Goal: Information Seeking & Learning: Learn about a topic

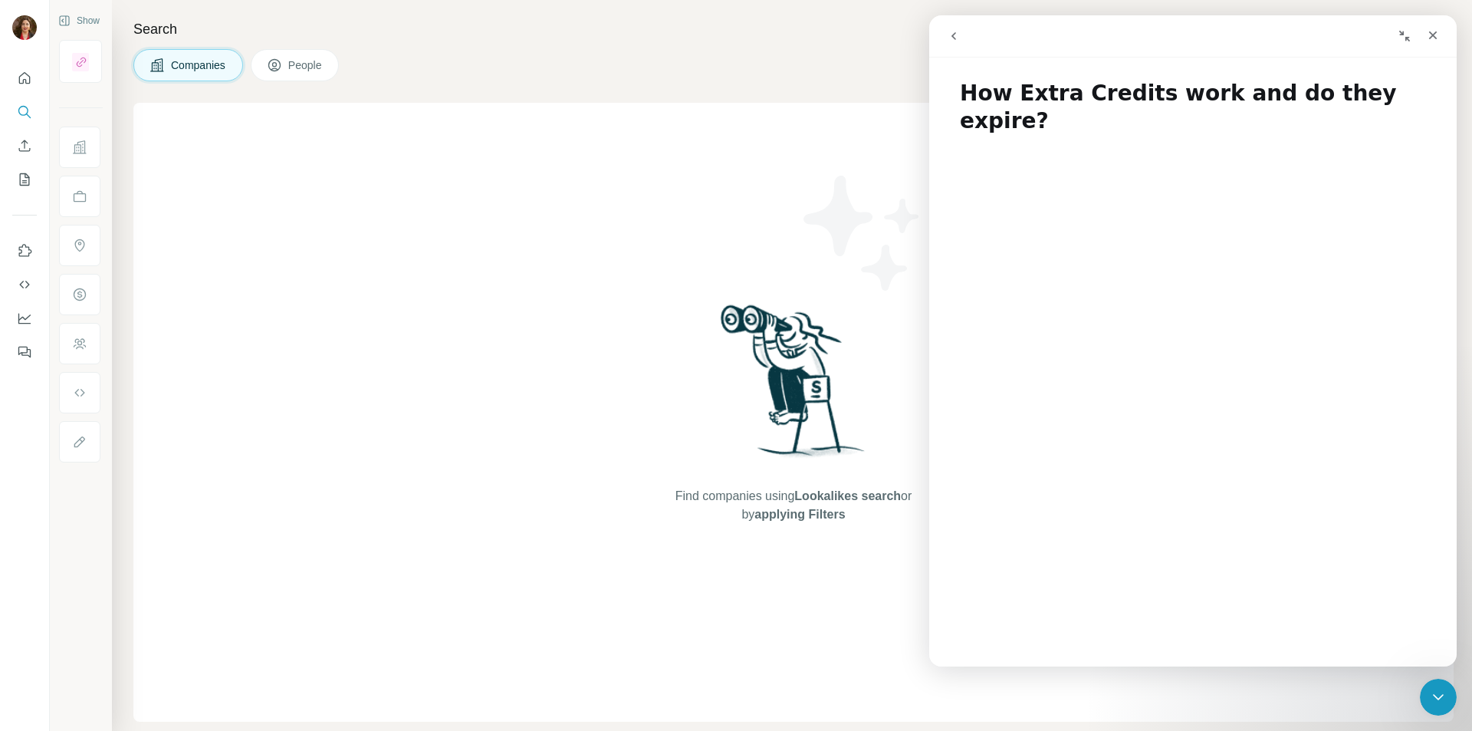
click at [1433, 44] on div "Close" at bounding box center [1433, 35] width 28 height 28
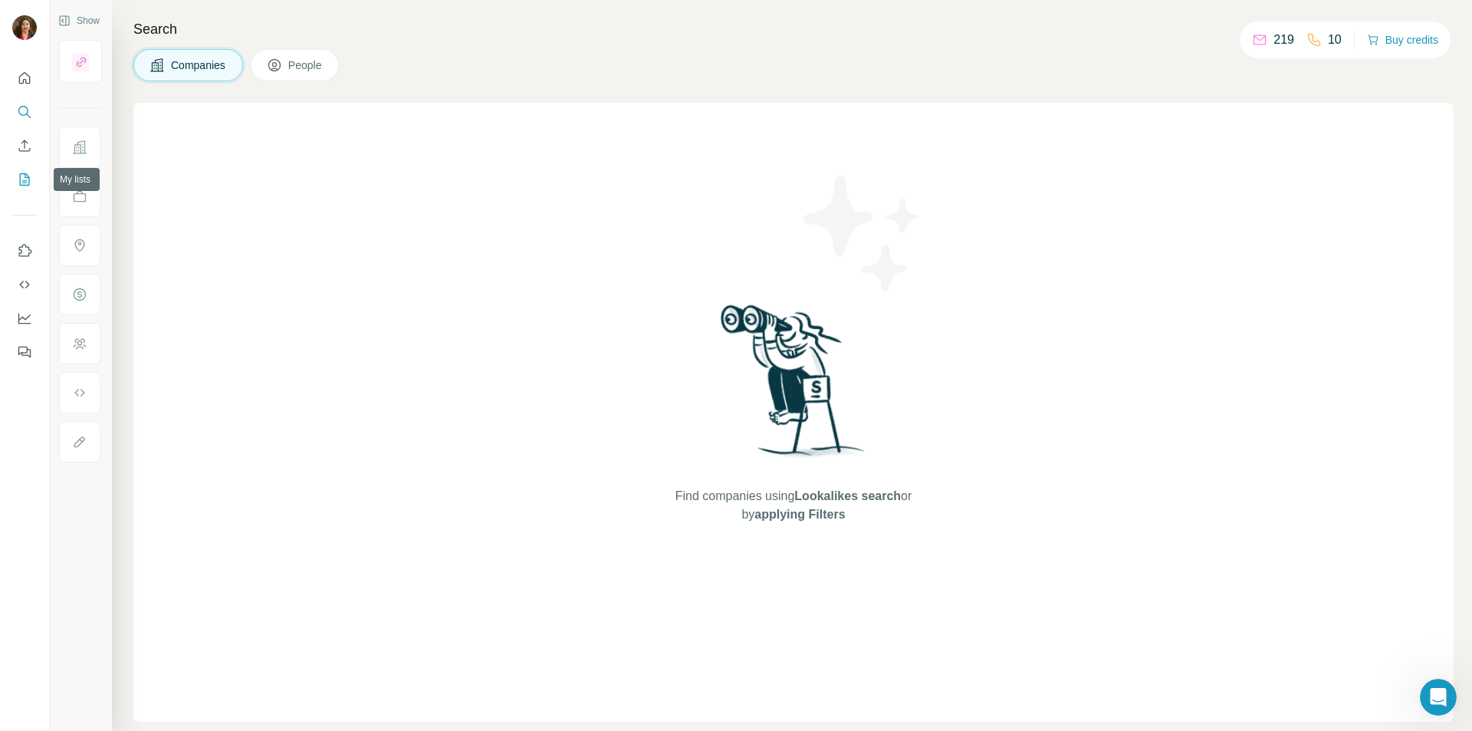
click at [21, 179] on icon "My lists" at bounding box center [24, 179] width 15 height 15
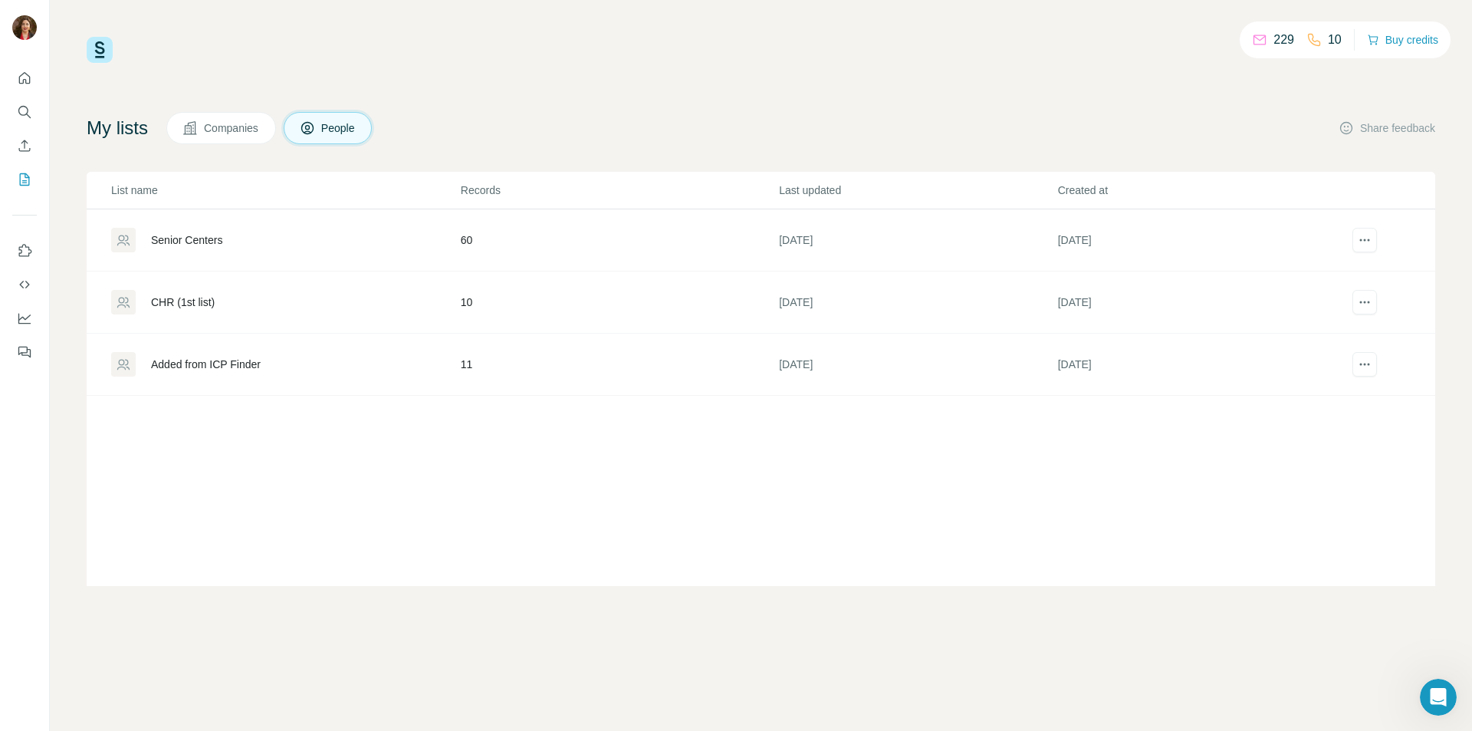
click at [201, 240] on div "Senior Centers" at bounding box center [186, 239] width 71 height 15
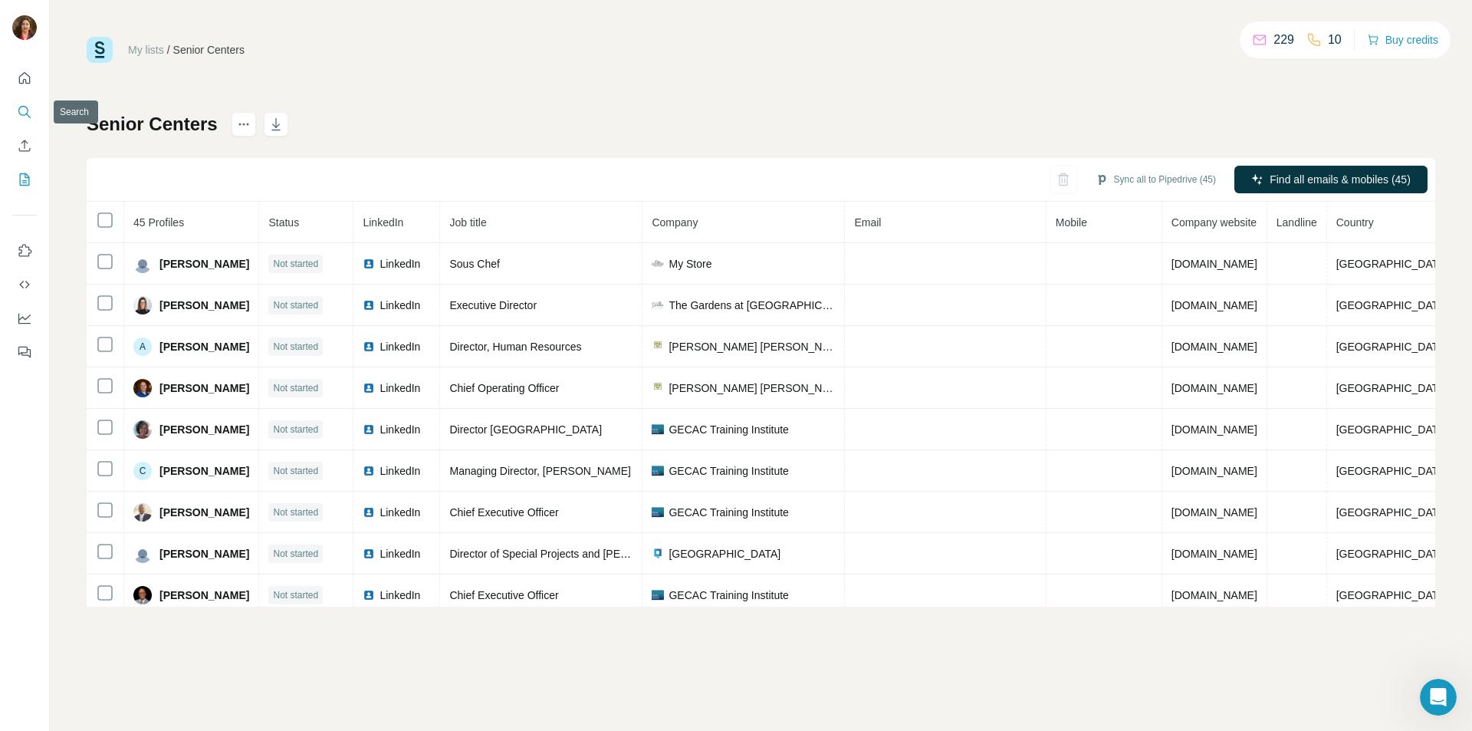
click at [22, 112] on icon "Search" at bounding box center [24, 111] width 15 height 15
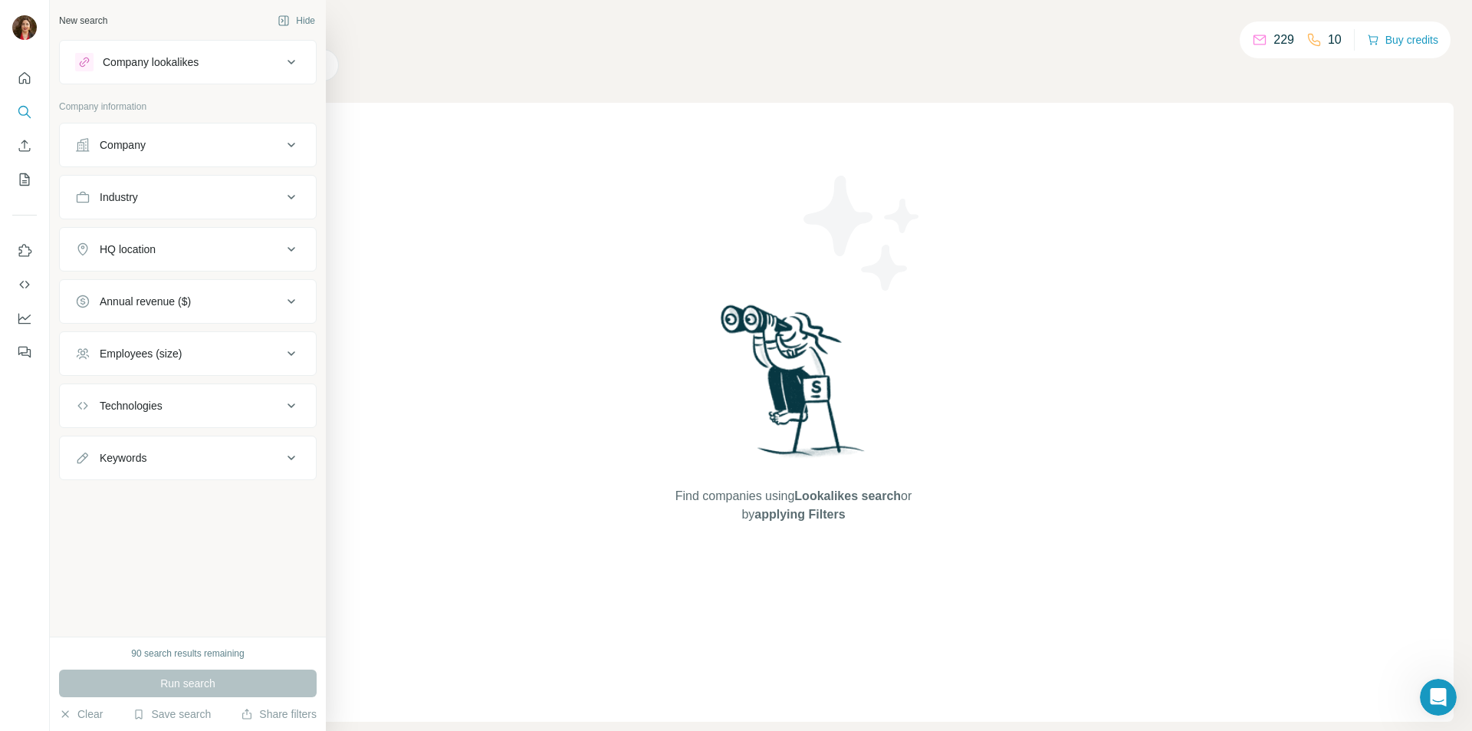
click at [177, 201] on div "Industry" at bounding box center [178, 196] width 207 height 15
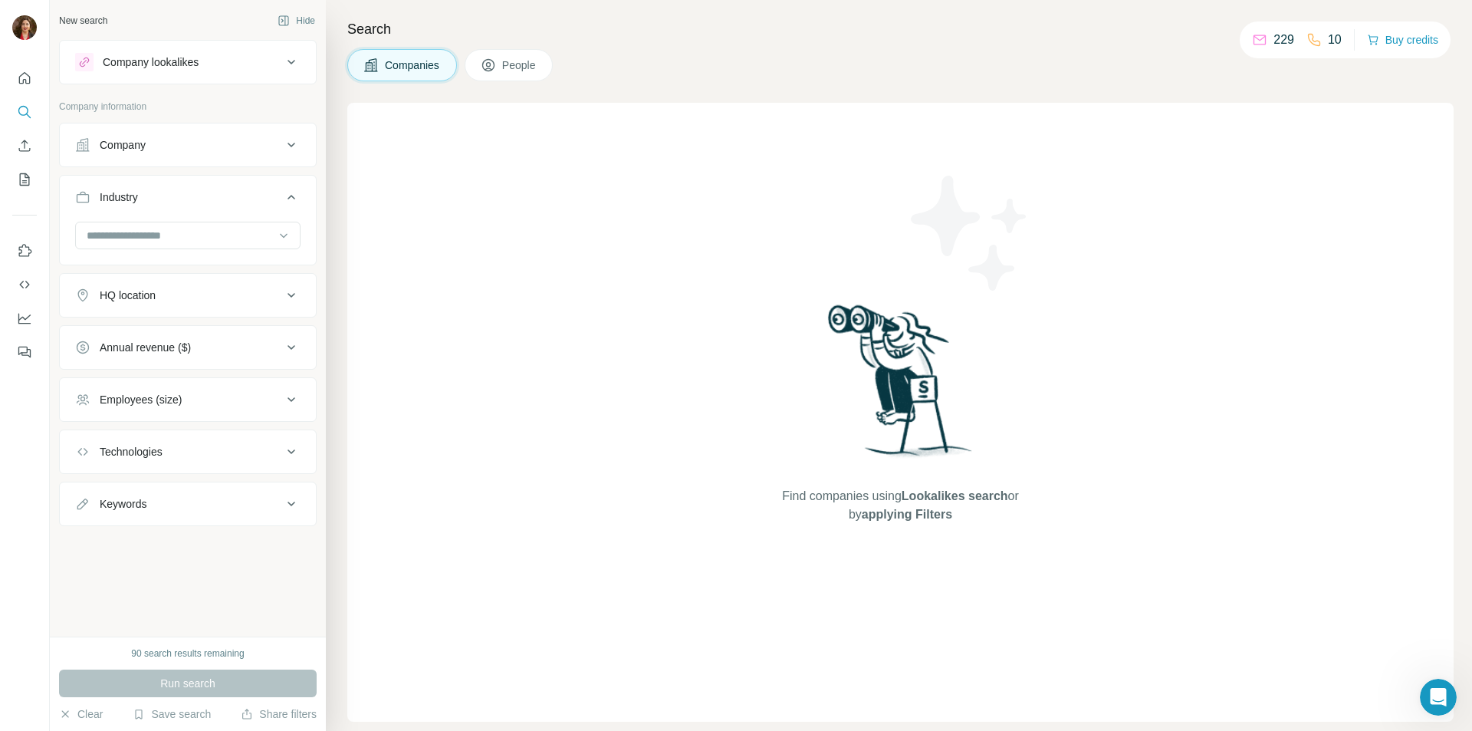
click at [169, 231] on input at bounding box center [179, 235] width 189 height 17
type input "*"
click at [132, 498] on div "Keywords" at bounding box center [123, 503] width 47 height 15
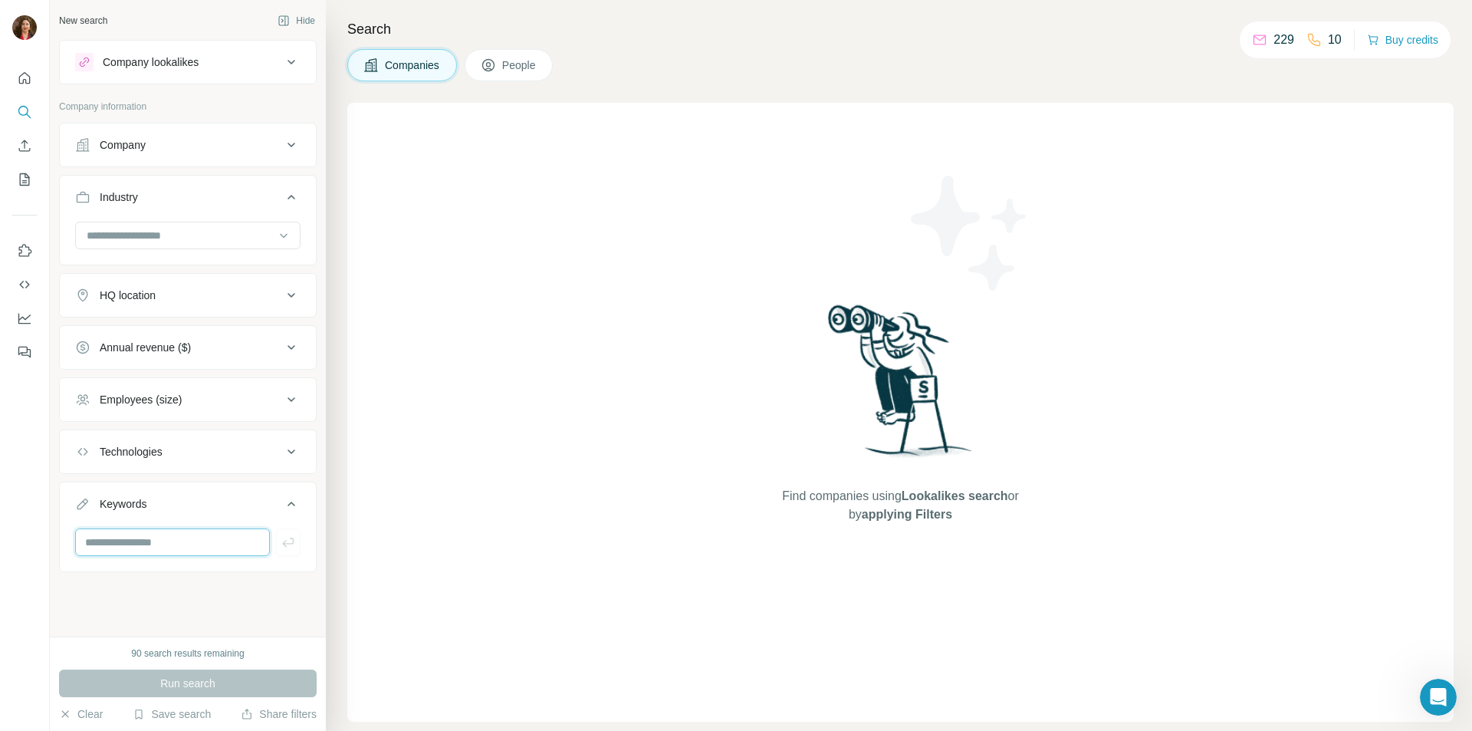
click at [127, 533] on input "text" at bounding box center [172, 542] width 195 height 28
click at [299, 343] on icon at bounding box center [291, 347] width 18 height 18
click at [83, 409] on icon at bounding box center [84, 409] width 18 height 18
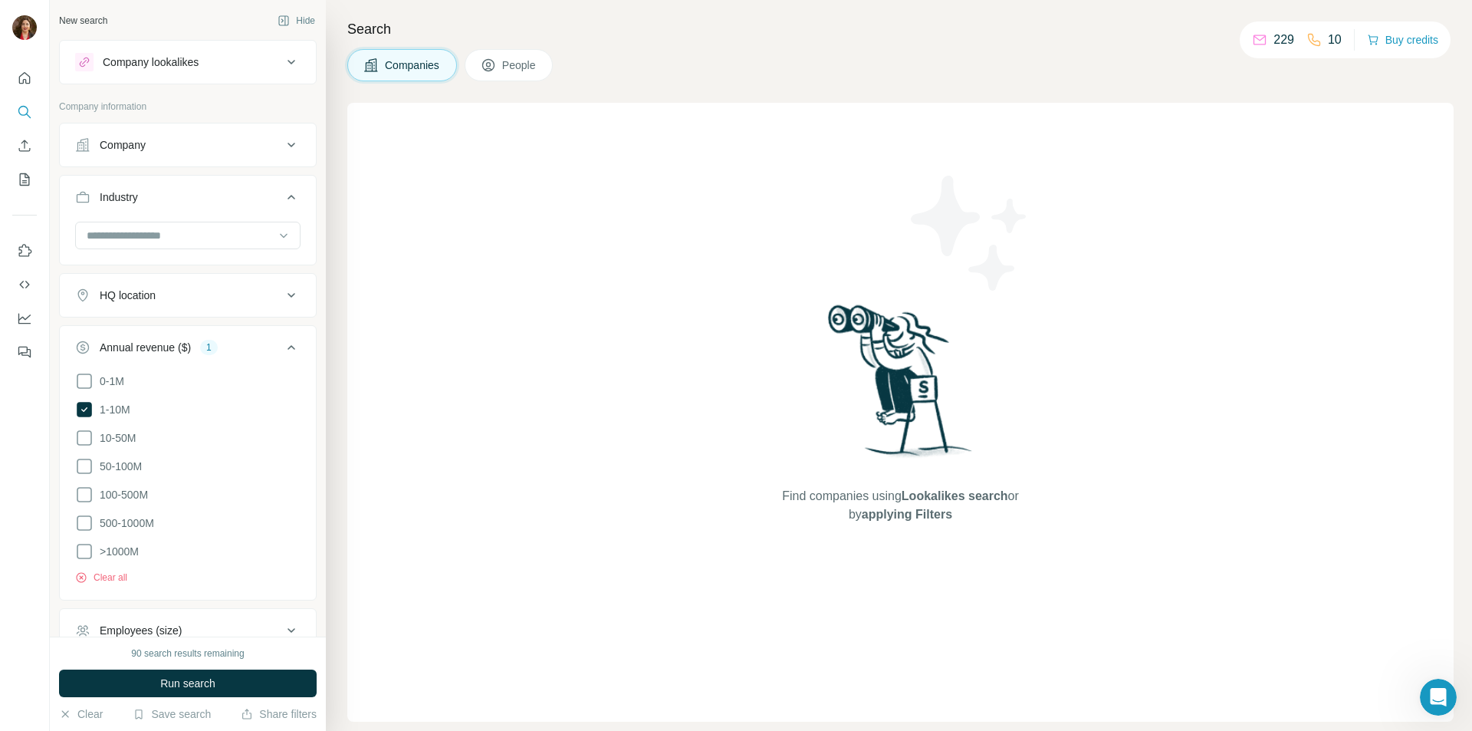
click at [80, 432] on icon at bounding box center [84, 438] width 18 height 18
click at [84, 465] on icon at bounding box center [84, 466] width 18 height 18
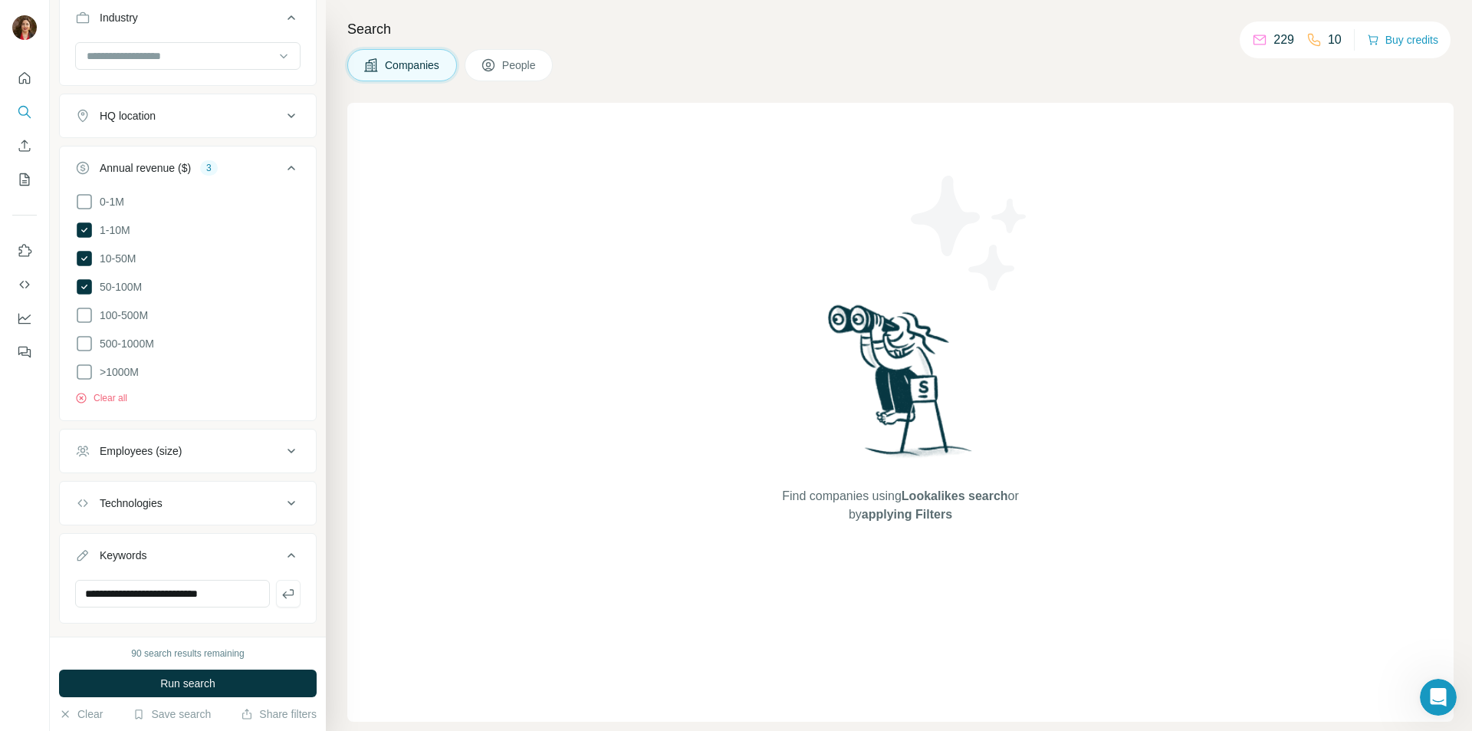
scroll to position [204, 0]
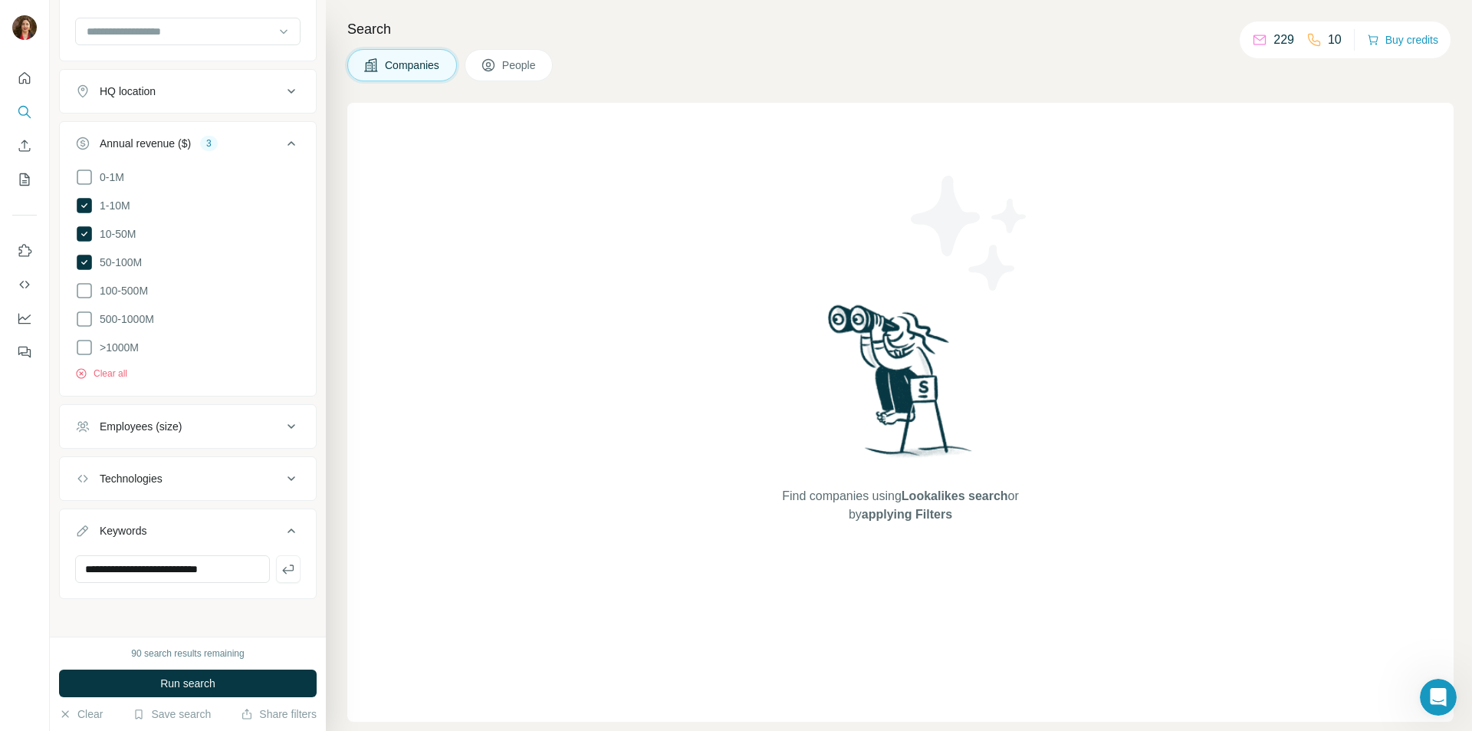
click at [287, 424] on icon at bounding box center [291, 426] width 8 height 5
click at [80, 538] on icon at bounding box center [84, 545] width 18 height 18
click at [80, 567] on icon at bounding box center [84, 573] width 18 height 18
click at [85, 596] on icon at bounding box center [84, 602] width 18 height 18
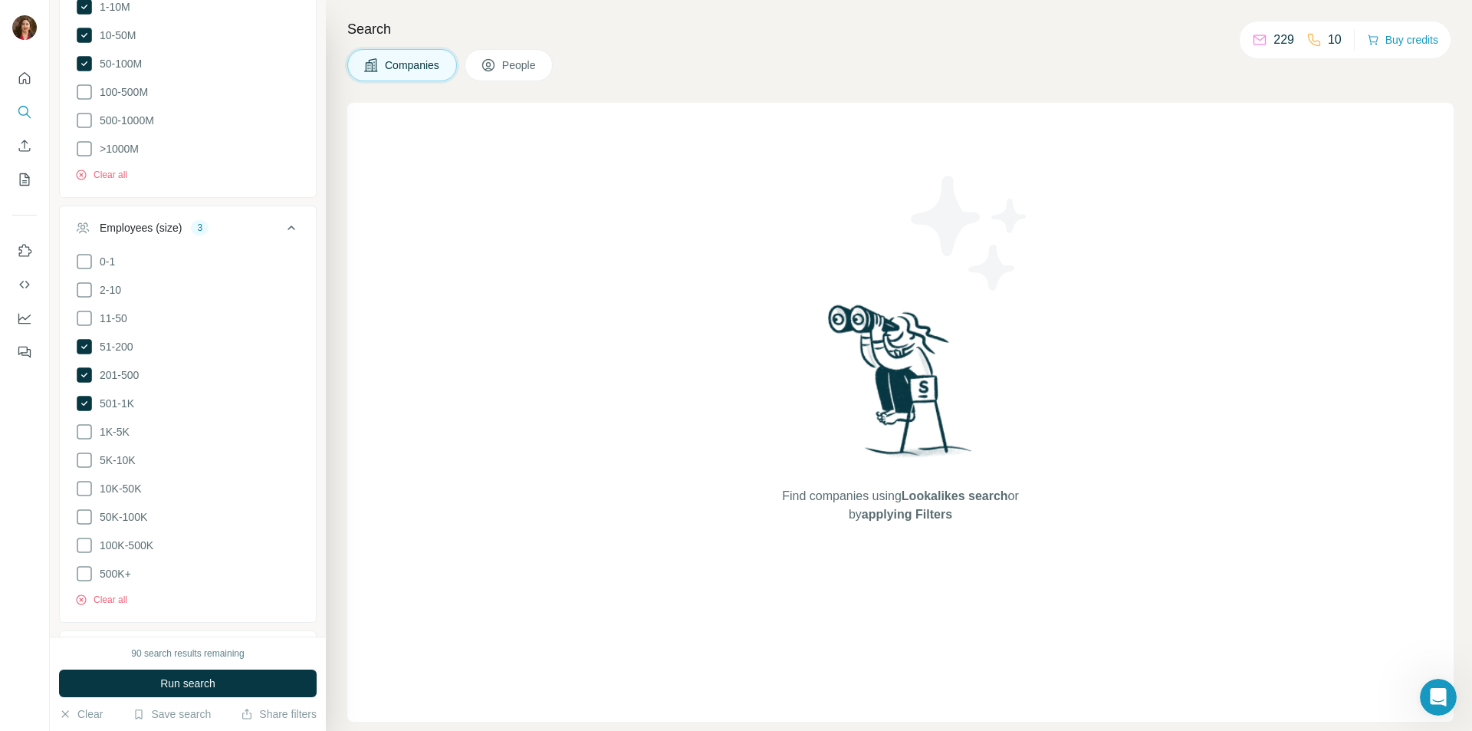
scroll to position [567, 0]
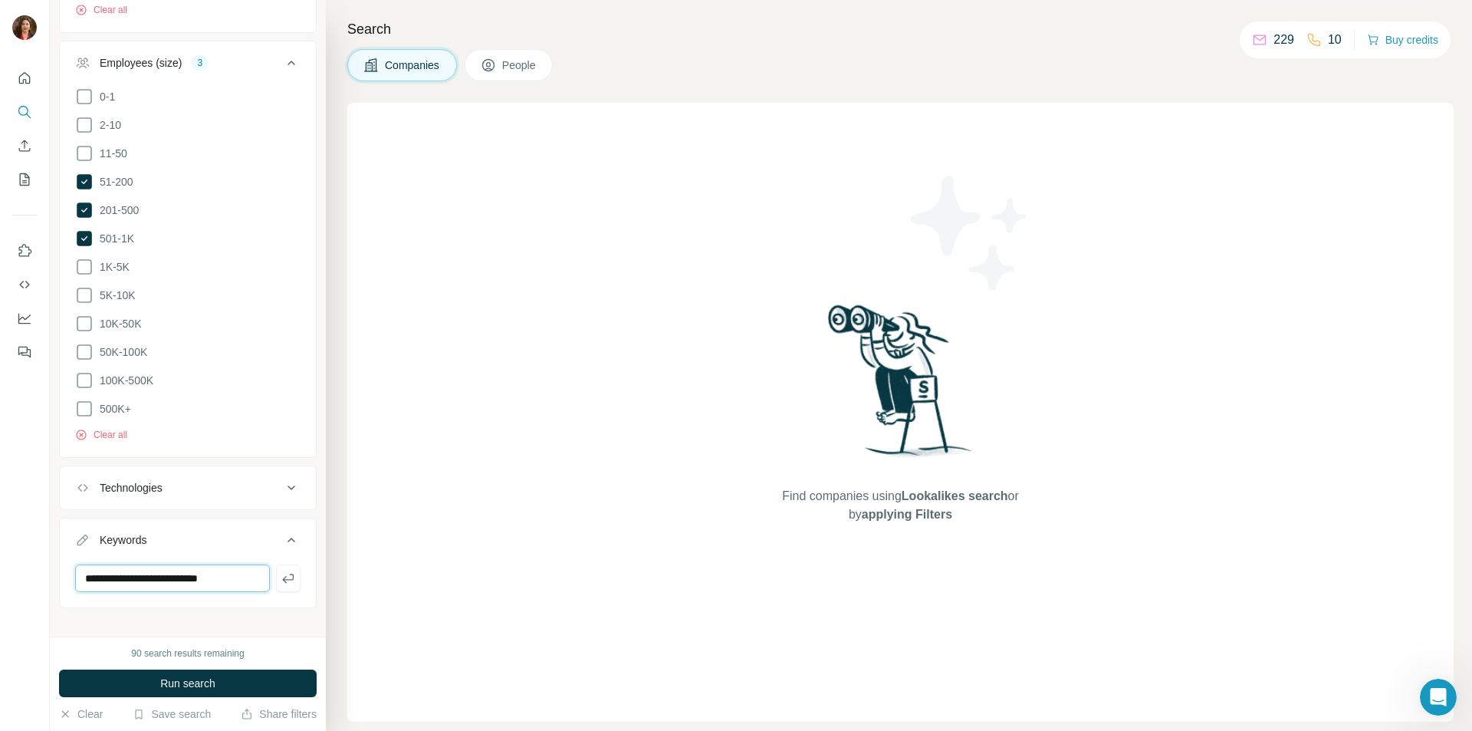
click at [229, 567] on input "**********" at bounding box center [172, 578] width 195 height 28
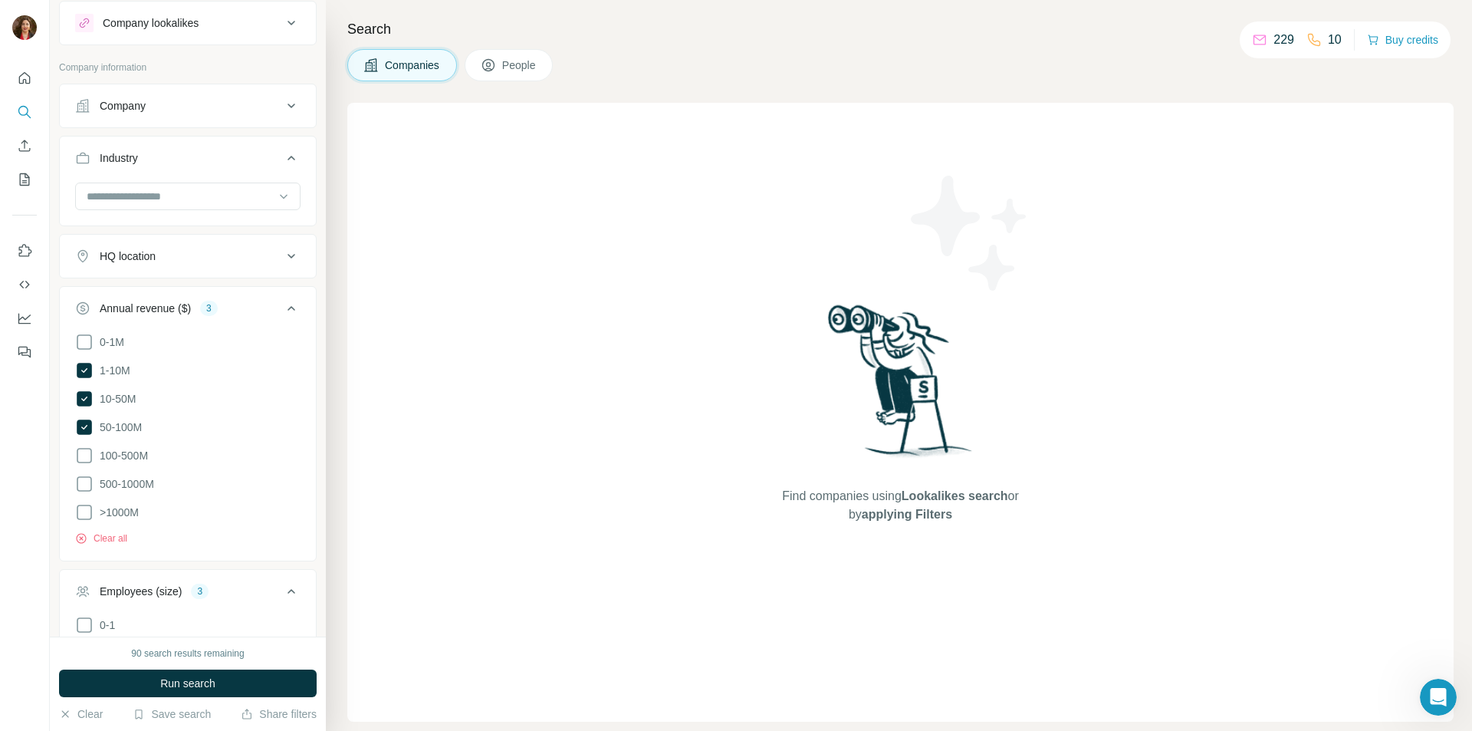
scroll to position [0, 0]
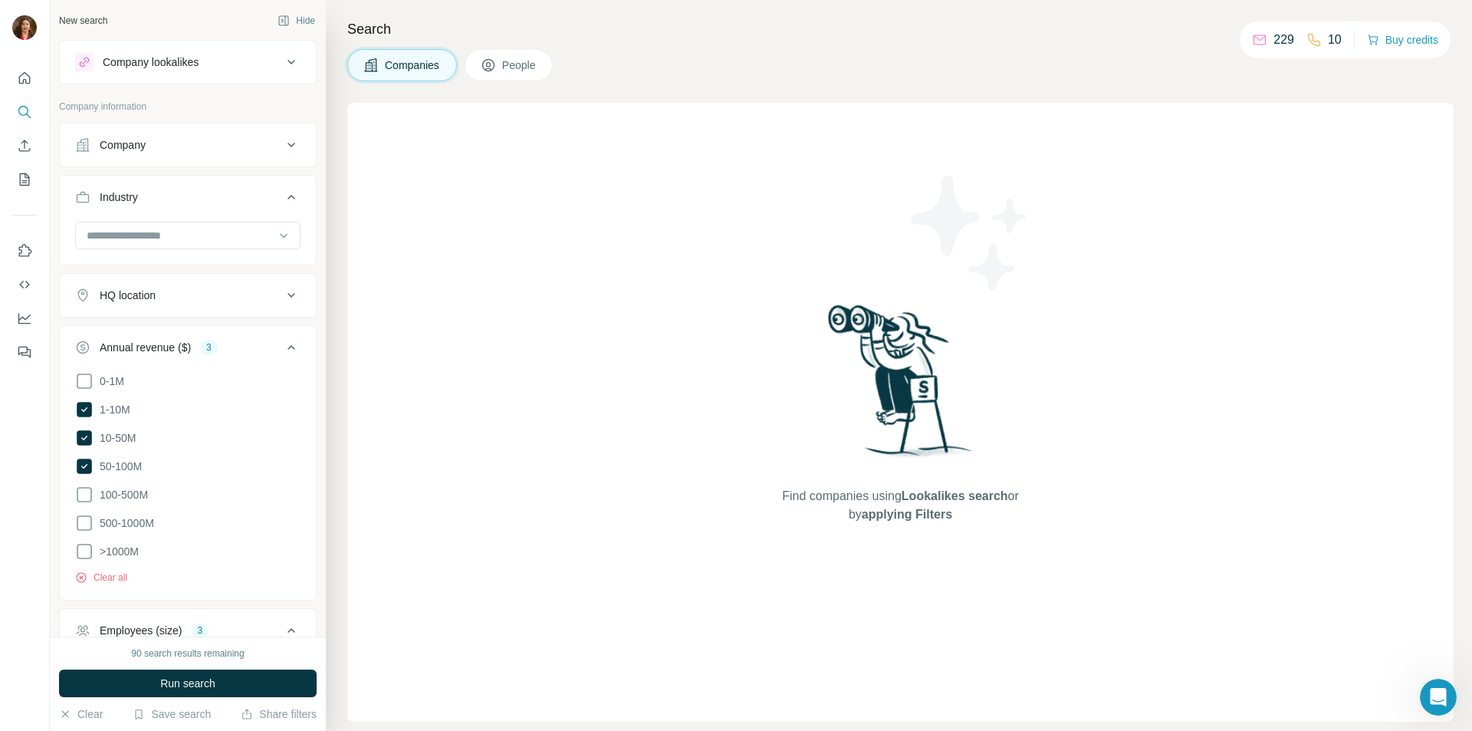
click at [282, 344] on icon at bounding box center [291, 347] width 18 height 18
click at [283, 397] on icon at bounding box center [291, 399] width 18 height 18
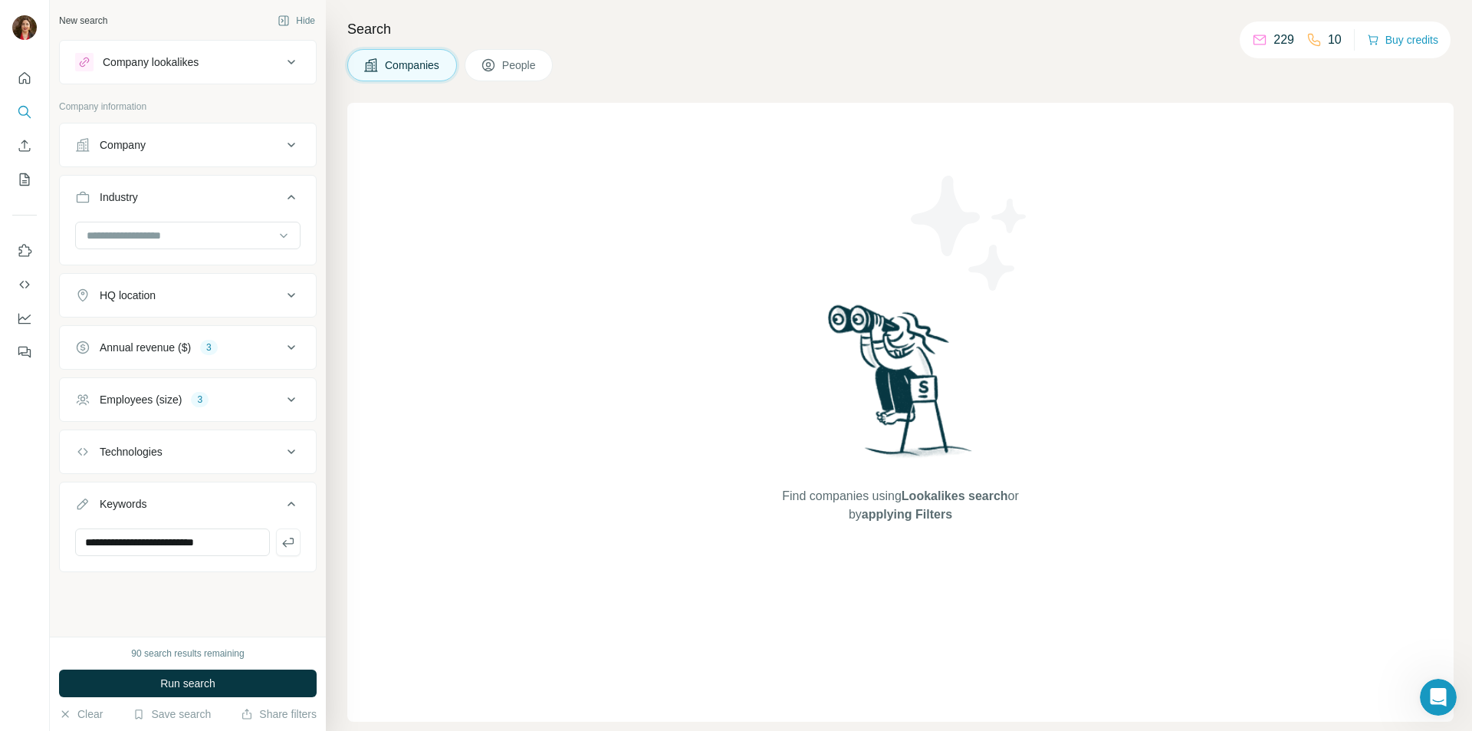
click at [291, 145] on icon at bounding box center [291, 145] width 8 height 5
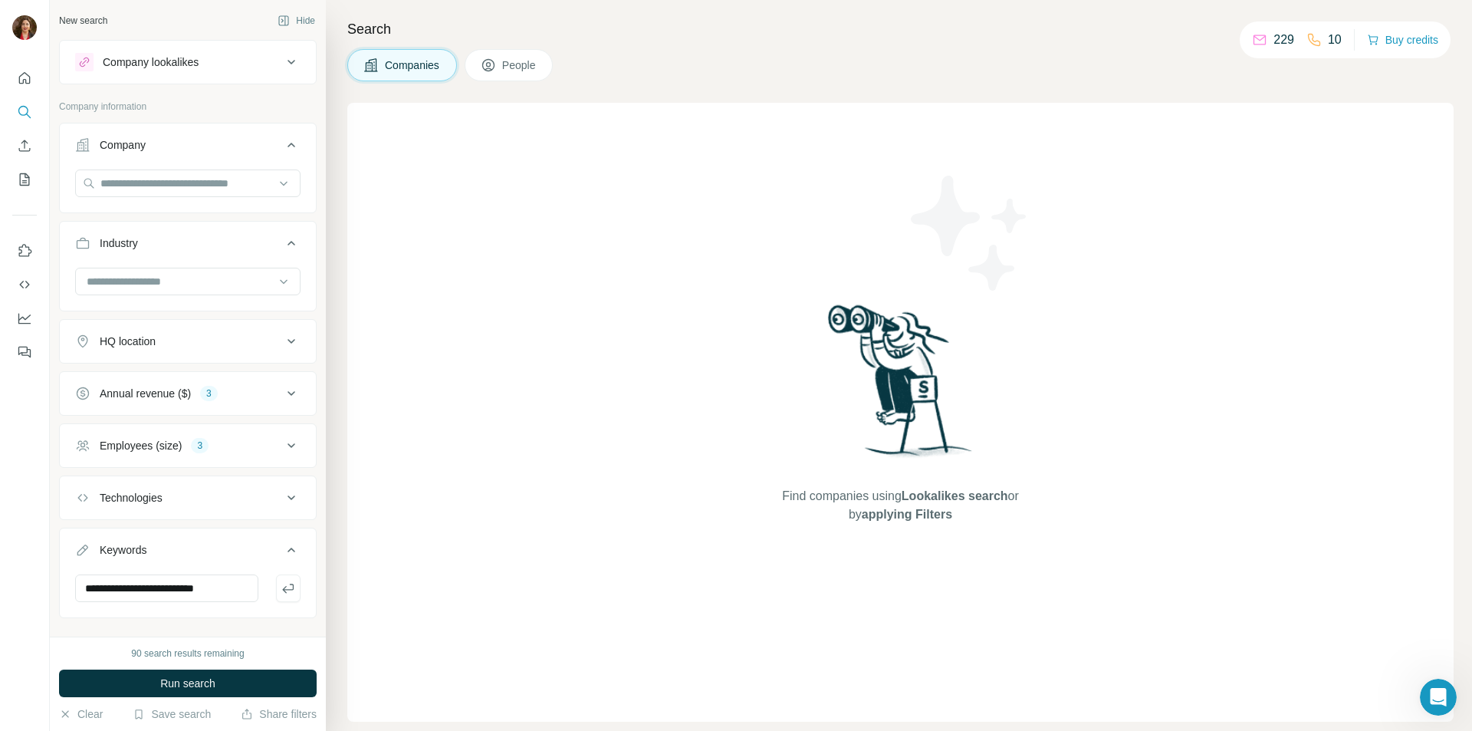
scroll to position [25, 0]
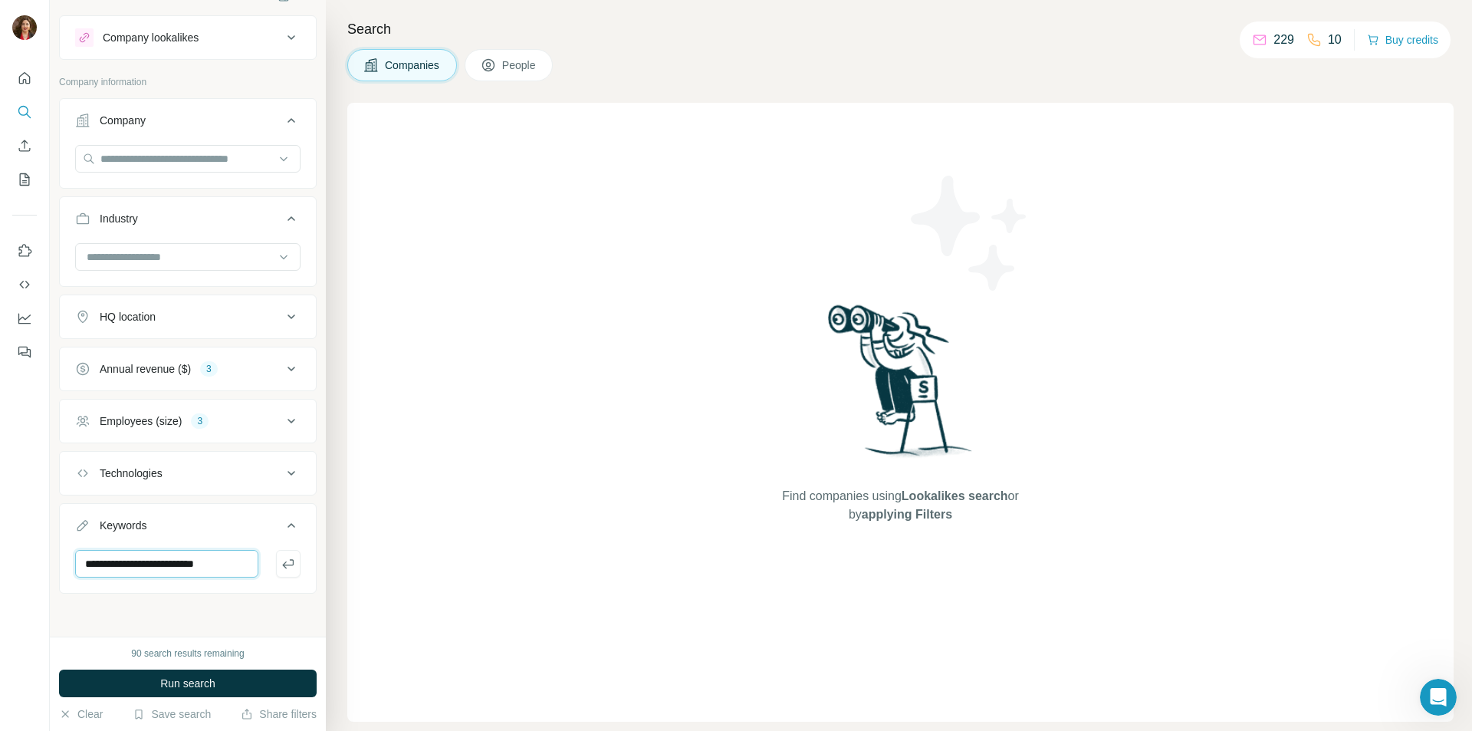
click at [227, 561] on input "**********" at bounding box center [166, 564] width 183 height 28
type input "**********"
click at [274, 679] on button "Run search" at bounding box center [188, 683] width 258 height 28
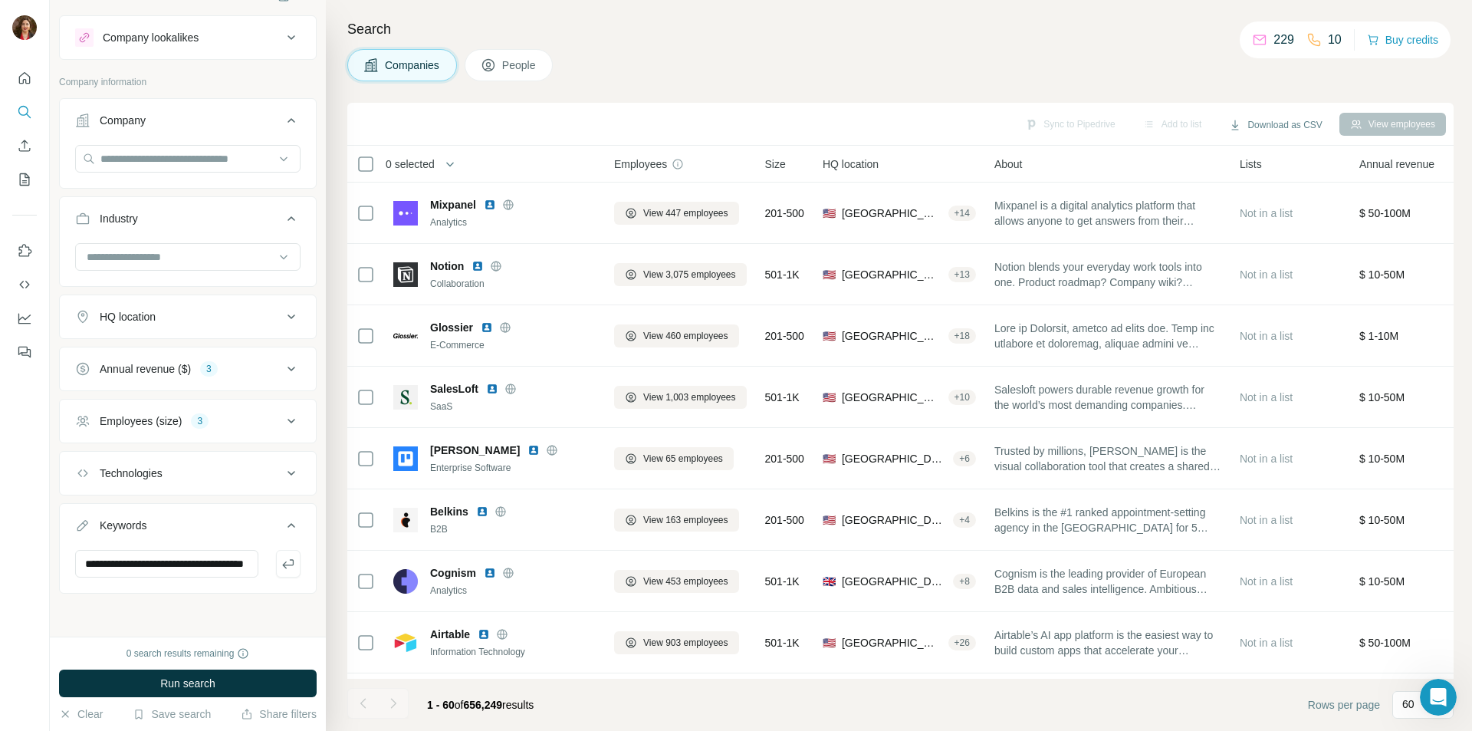
click at [276, 252] on icon at bounding box center [283, 256] width 15 height 15
click at [276, 258] on icon at bounding box center [283, 256] width 15 height 15
click at [17, 110] on icon "Search" at bounding box center [24, 111] width 15 height 15
click at [25, 107] on icon "Search" at bounding box center [24, 111] width 15 height 15
click at [20, 106] on icon "Search" at bounding box center [24, 111] width 15 height 15
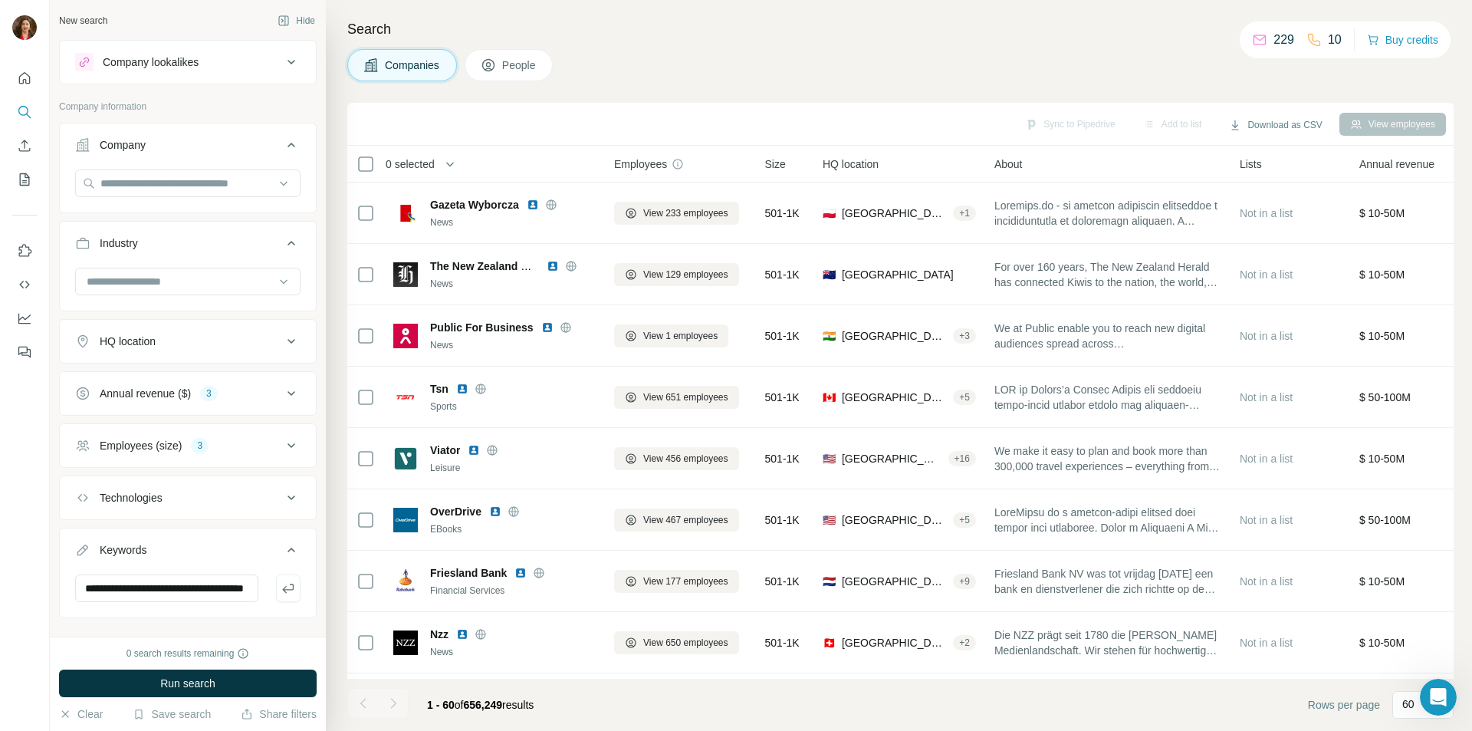
scroll to position [2760, 0]
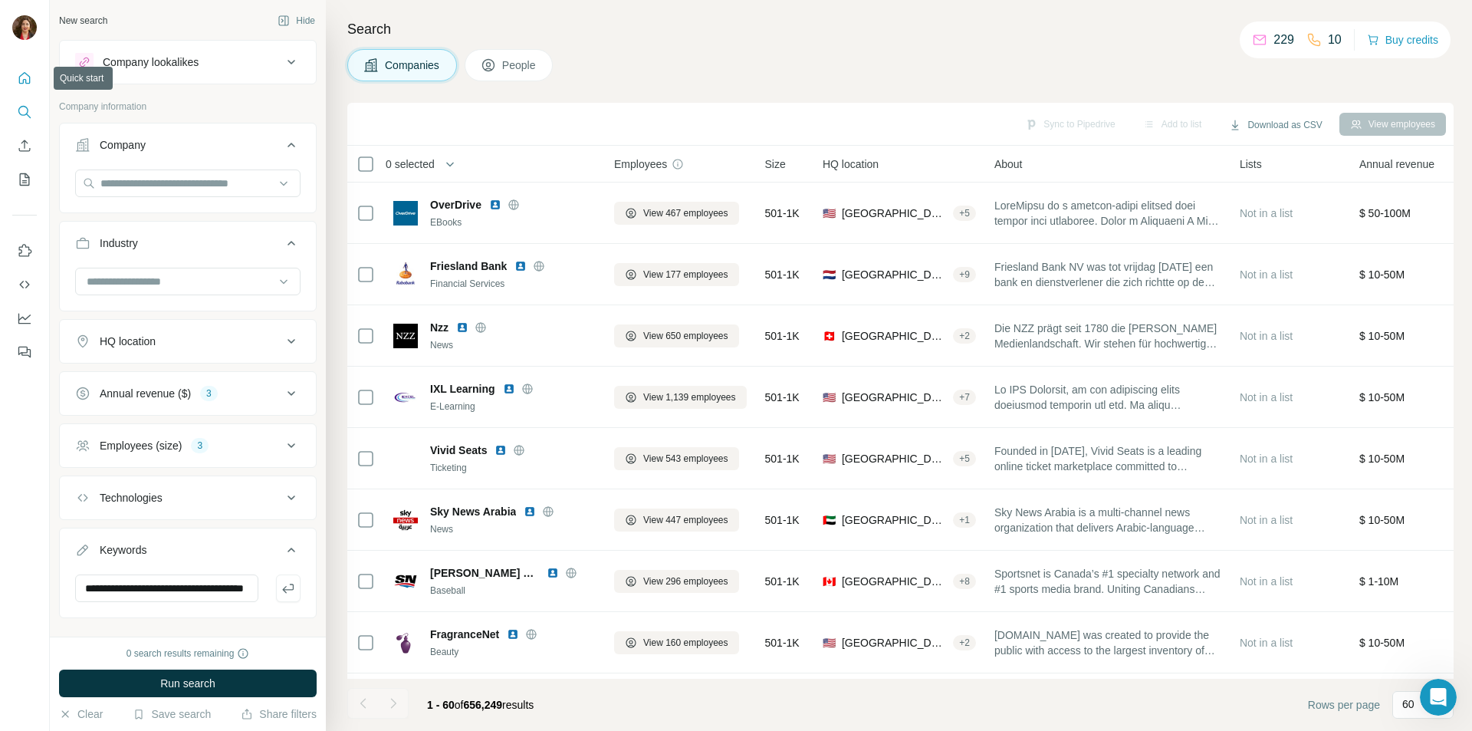
click at [27, 84] on icon "Quick start" at bounding box center [24, 77] width 11 height 11
